Goal: Navigation & Orientation: Find specific page/section

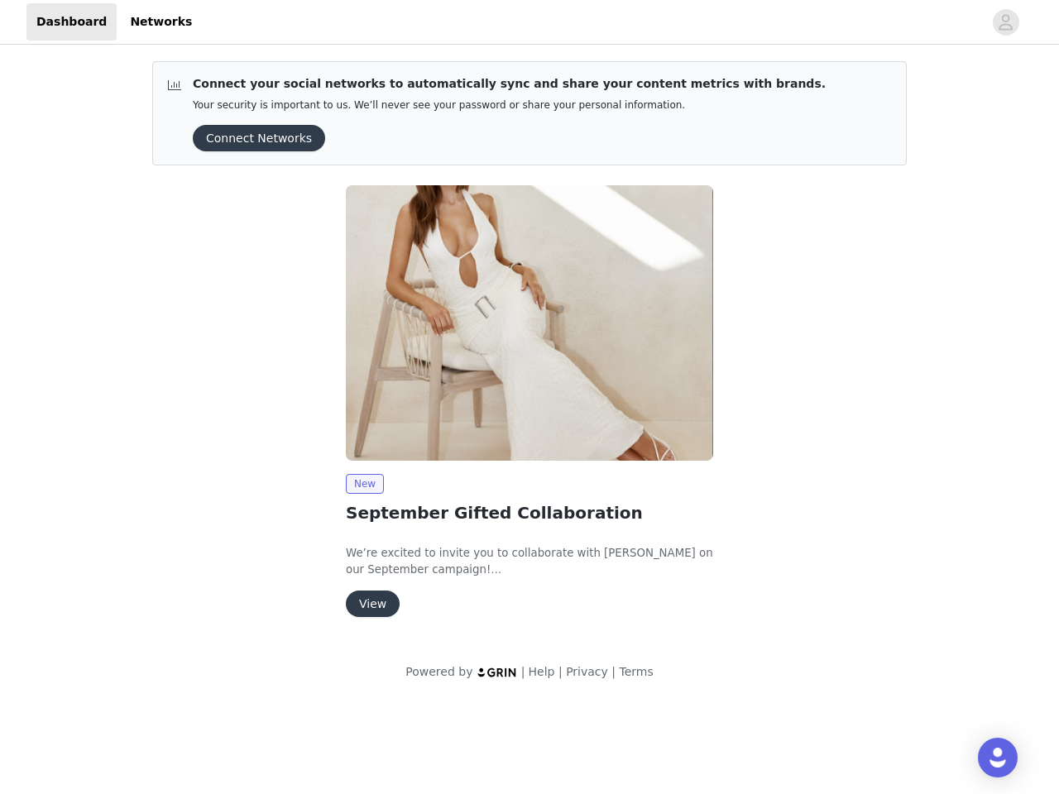
click at [529, 350] on img at bounding box center [529, 322] width 367 height 275
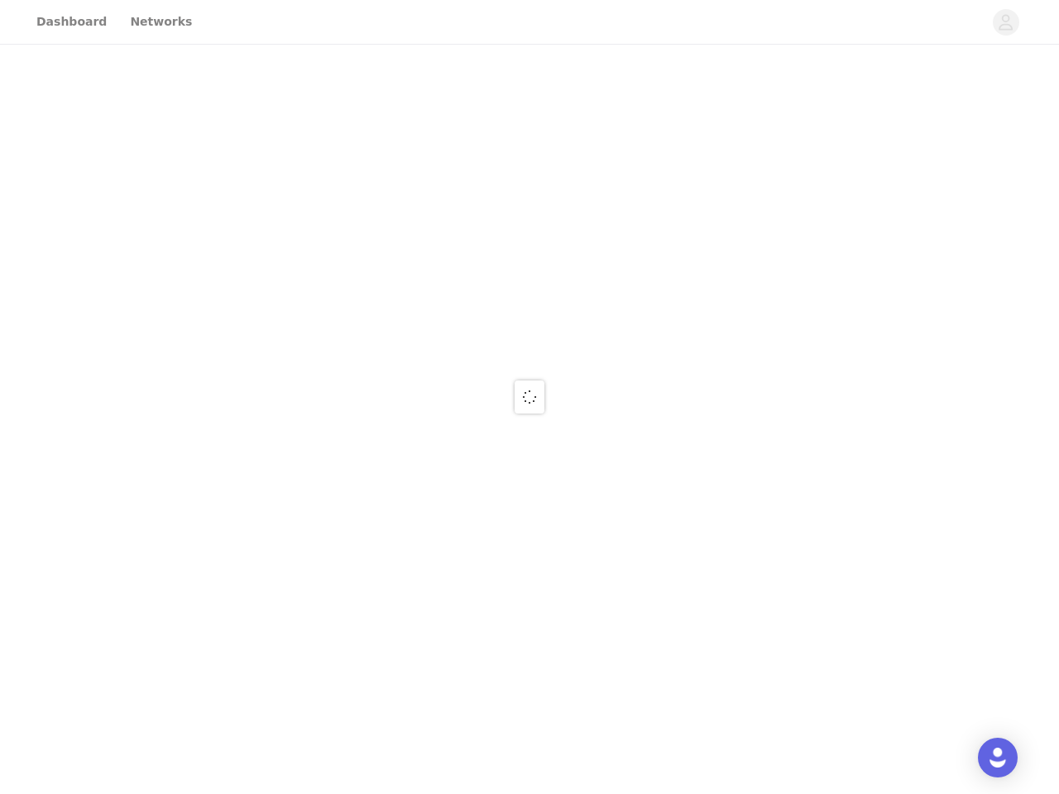
click at [1006, 22] on div at bounding box center [529, 397] width 1059 height 794
click at [253, 138] on div at bounding box center [529, 397] width 1059 height 794
click at [529, 323] on div at bounding box center [529, 397] width 1059 height 794
click at [364, 484] on div at bounding box center [529, 397] width 1059 height 794
click at [371, 604] on div at bounding box center [529, 397] width 1059 height 794
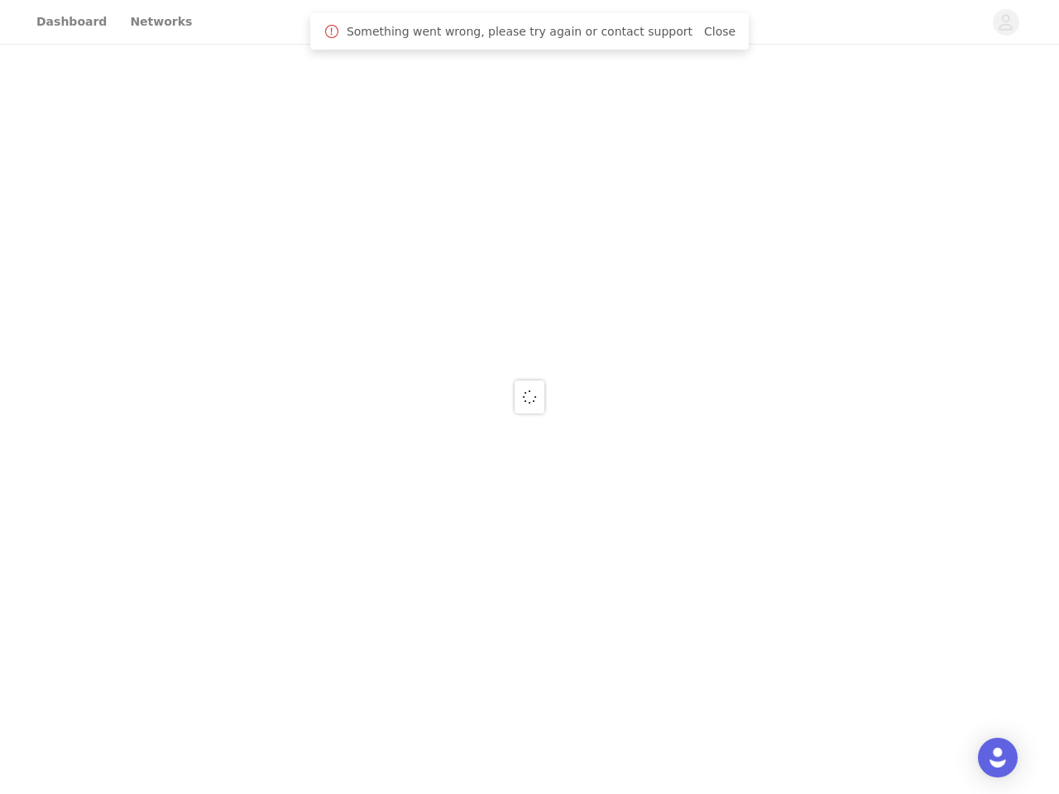
click at [998, 758] on img "Open Intercom Messenger" at bounding box center [998, 758] width 20 height 20
